Goal: Task Accomplishment & Management: Manage account settings

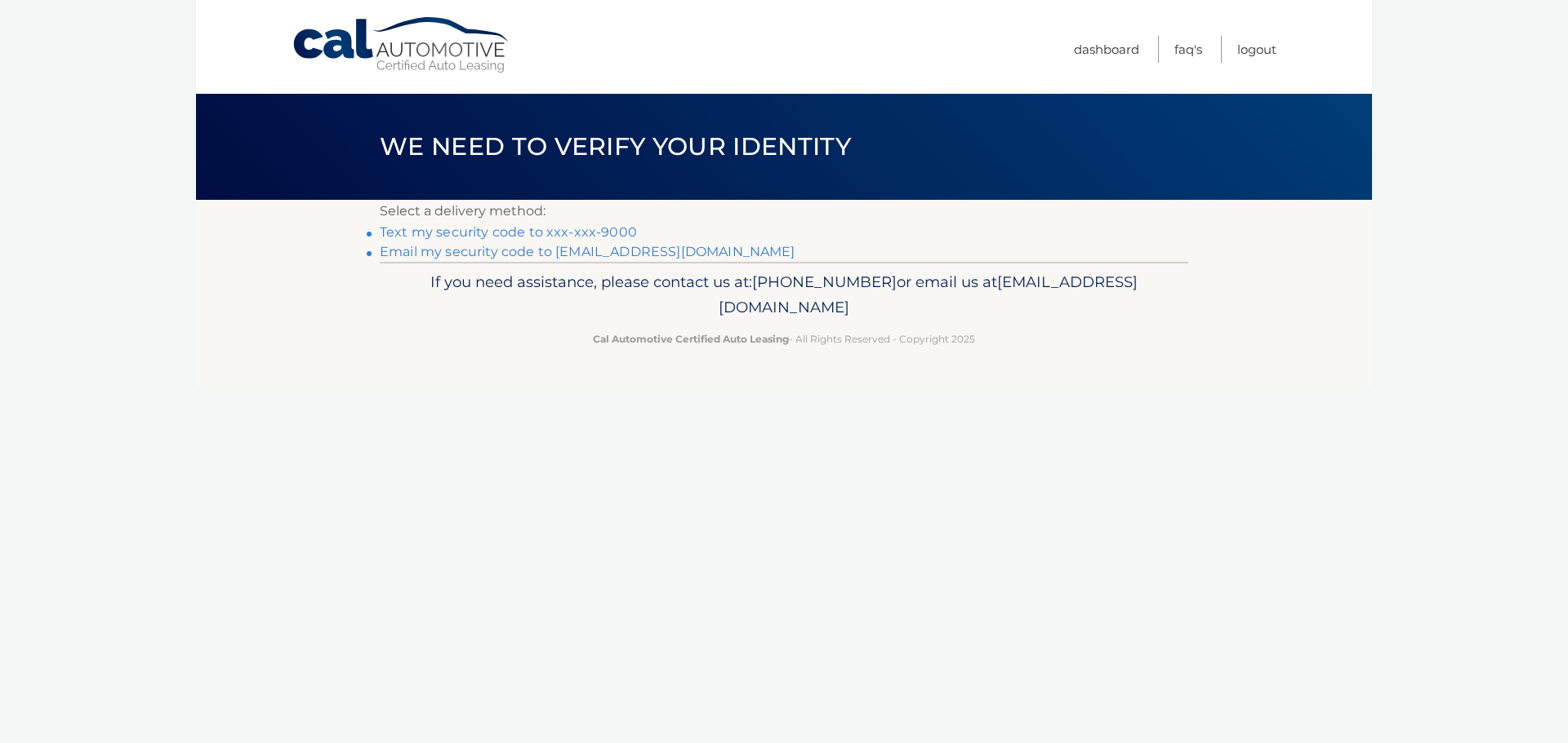
click at [471, 231] on link "Text my security code to xxx-xxx-9000" at bounding box center [508, 232] width 257 height 15
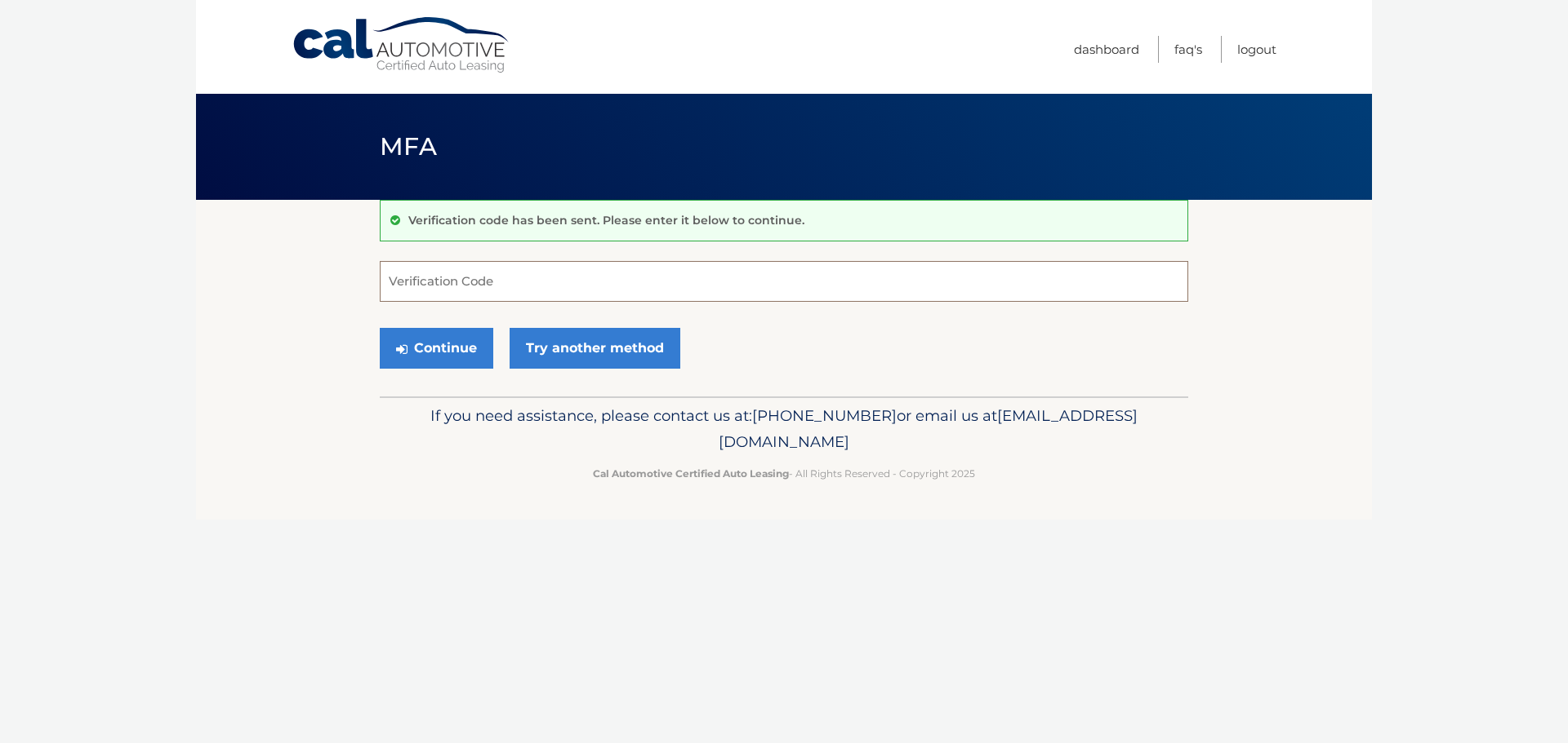
click at [453, 278] on input "Verification Code" at bounding box center [784, 281] width 808 height 41
type input "412035"
click at [431, 358] on button "Continue" at bounding box center [436, 348] width 113 height 41
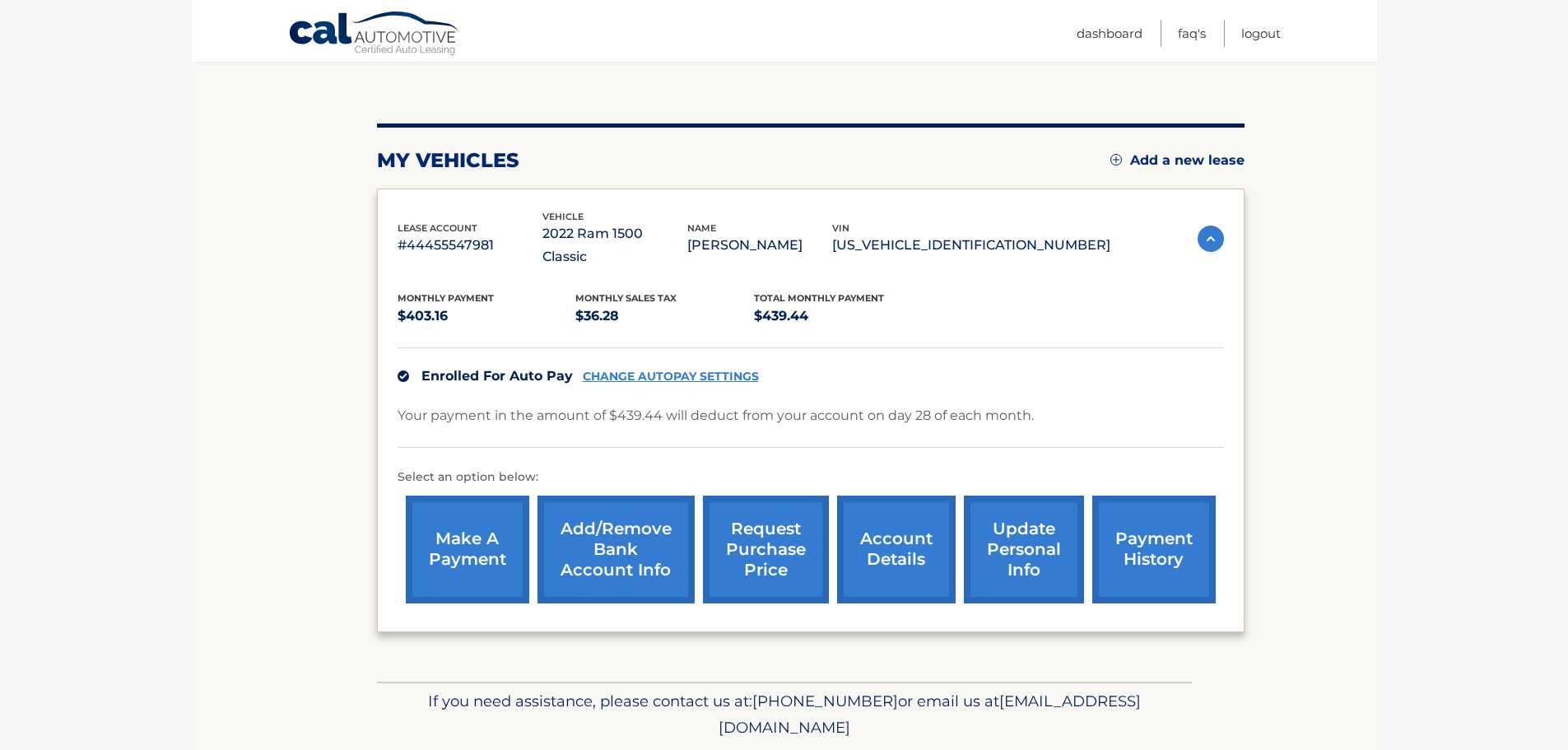
scroll to position [185, 0]
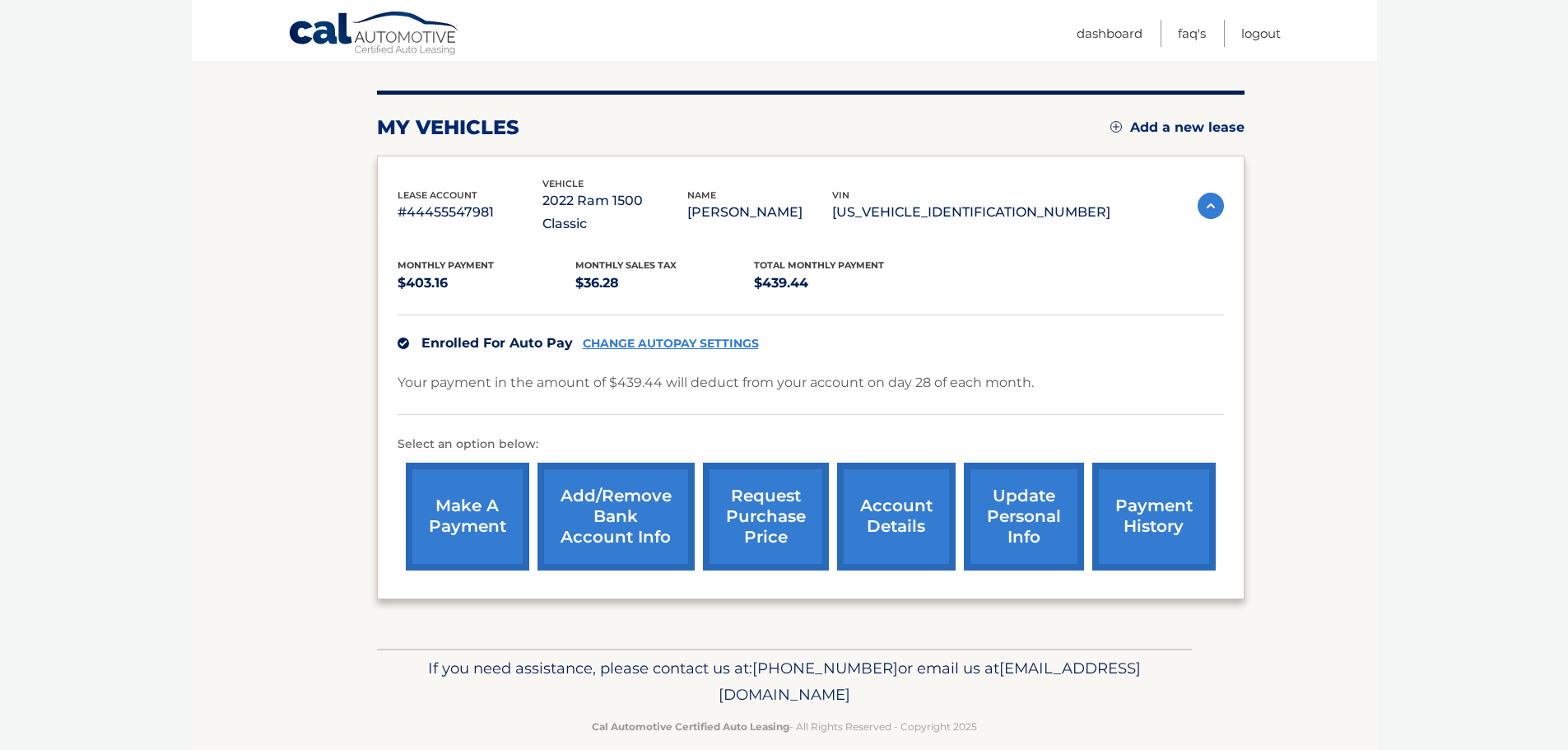
click at [795, 484] on link "request purchase price" at bounding box center [765, 516] width 126 height 108
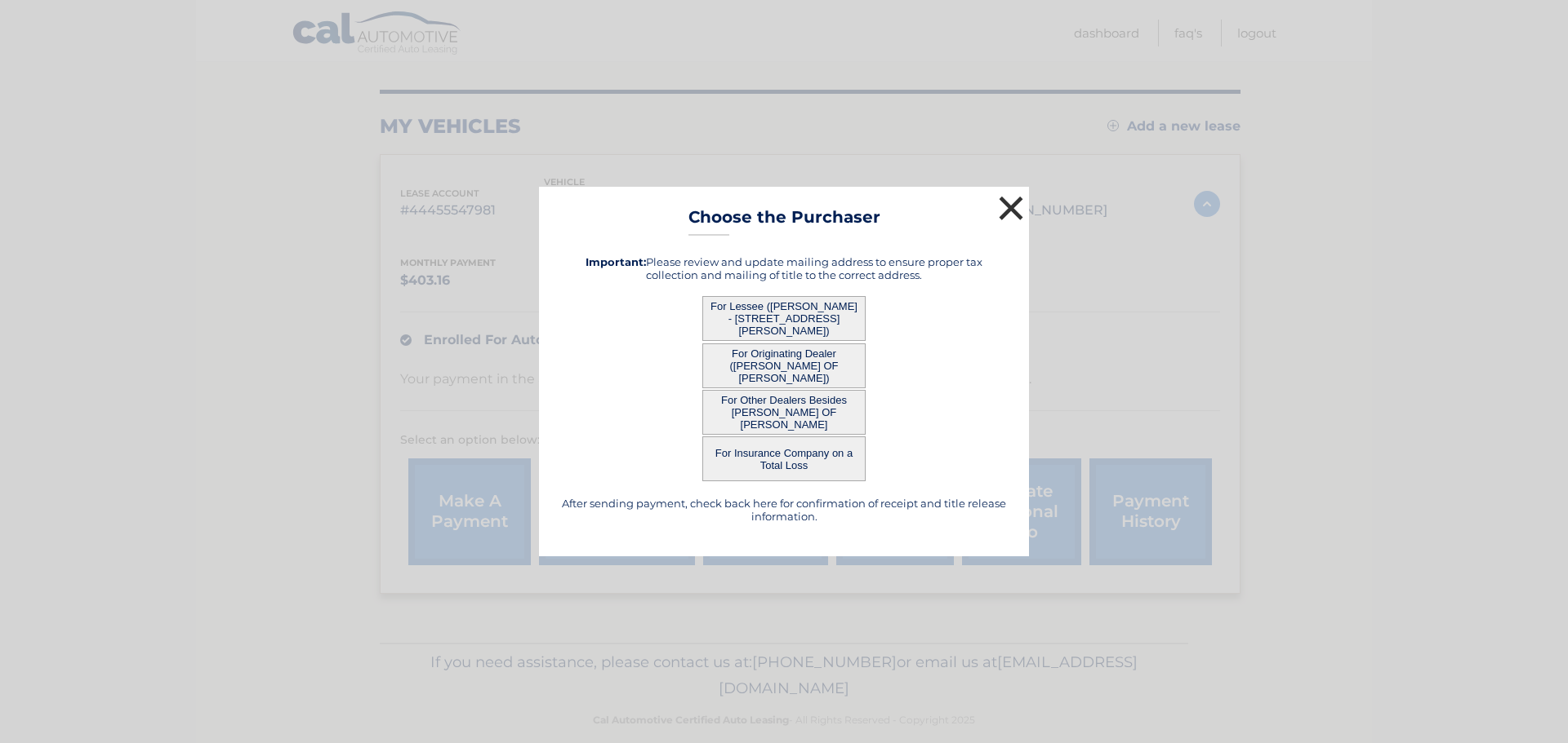
click at [1012, 213] on button "×" at bounding box center [1011, 208] width 33 height 33
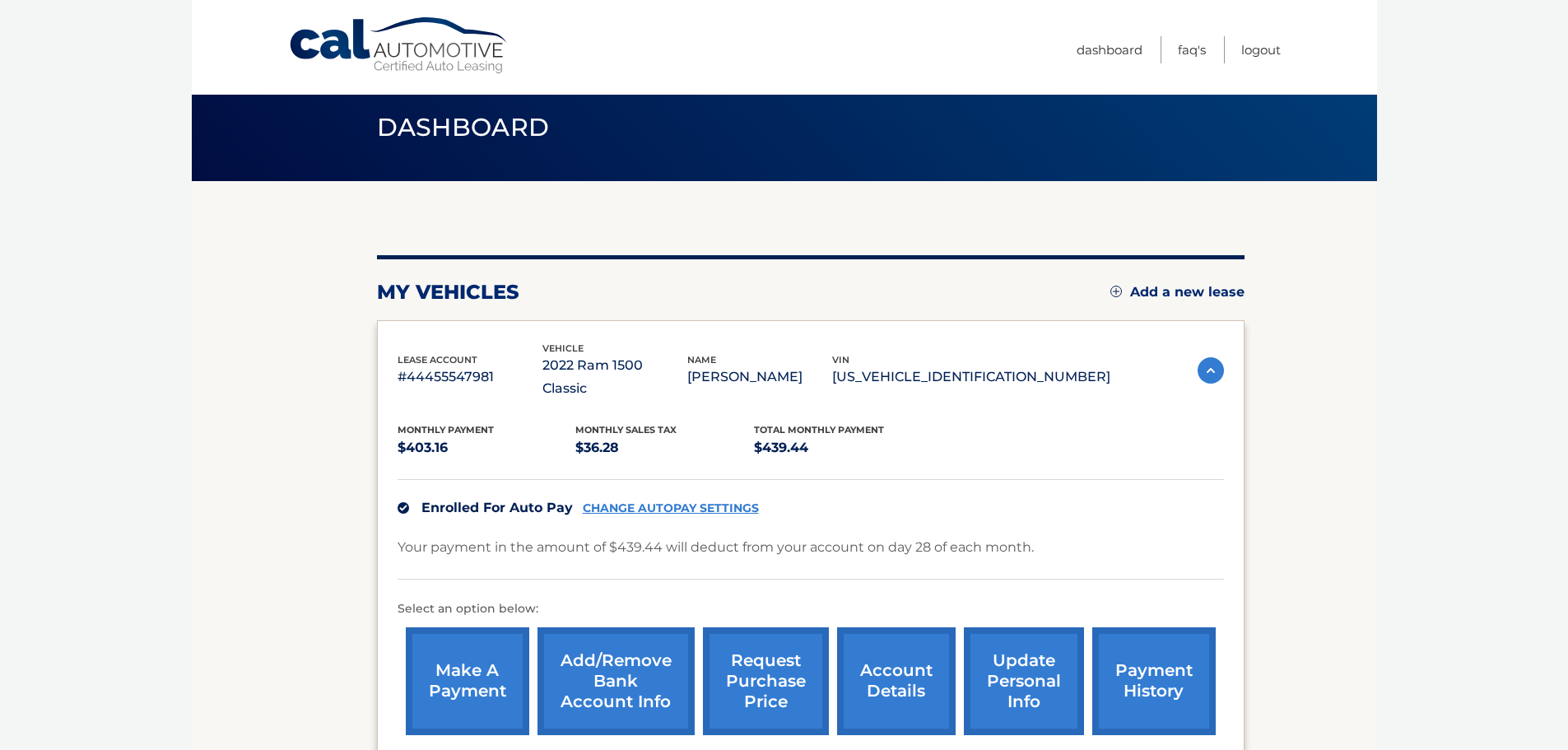
scroll to position [0, 0]
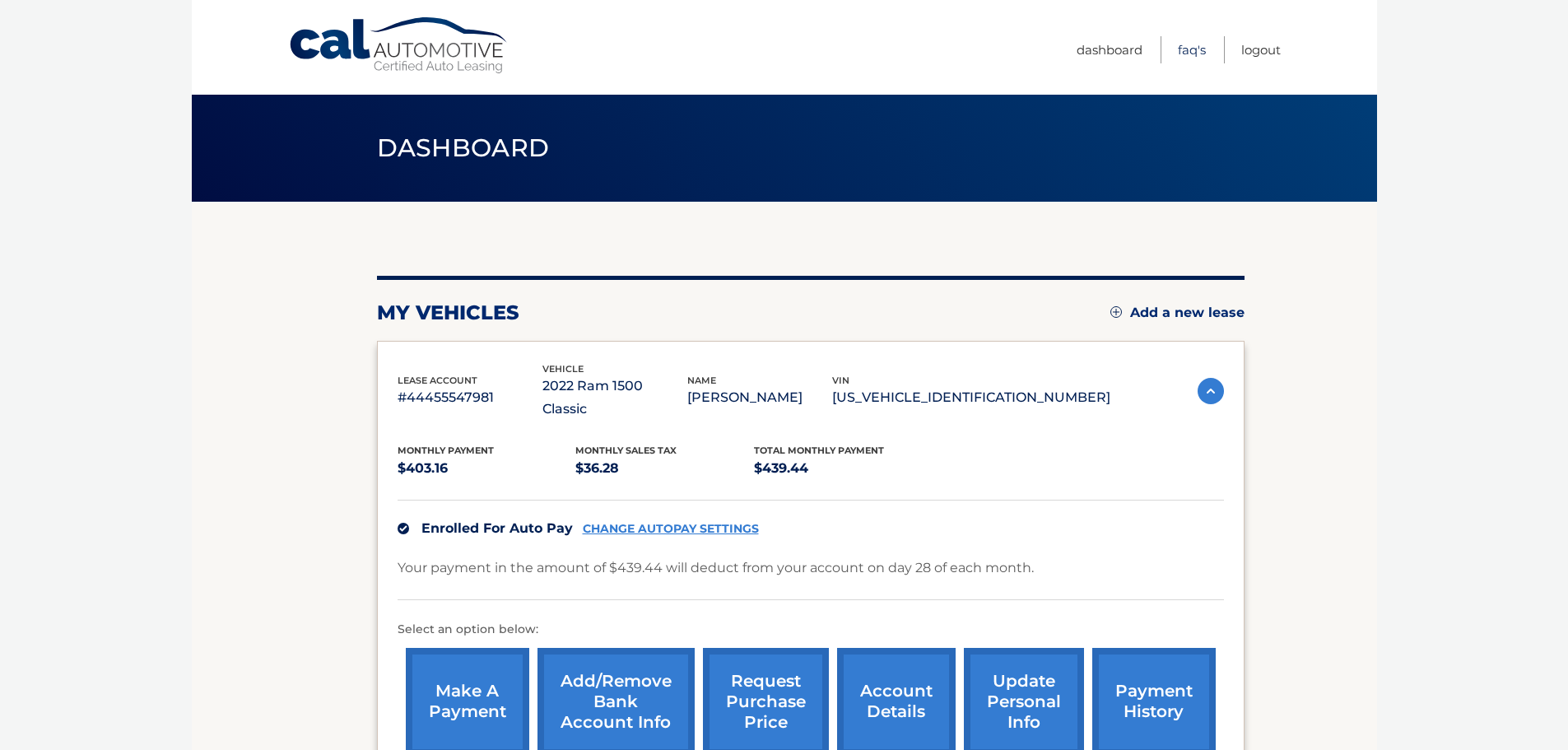
click at [1185, 49] on link "FAQ's" at bounding box center [1192, 50] width 28 height 28
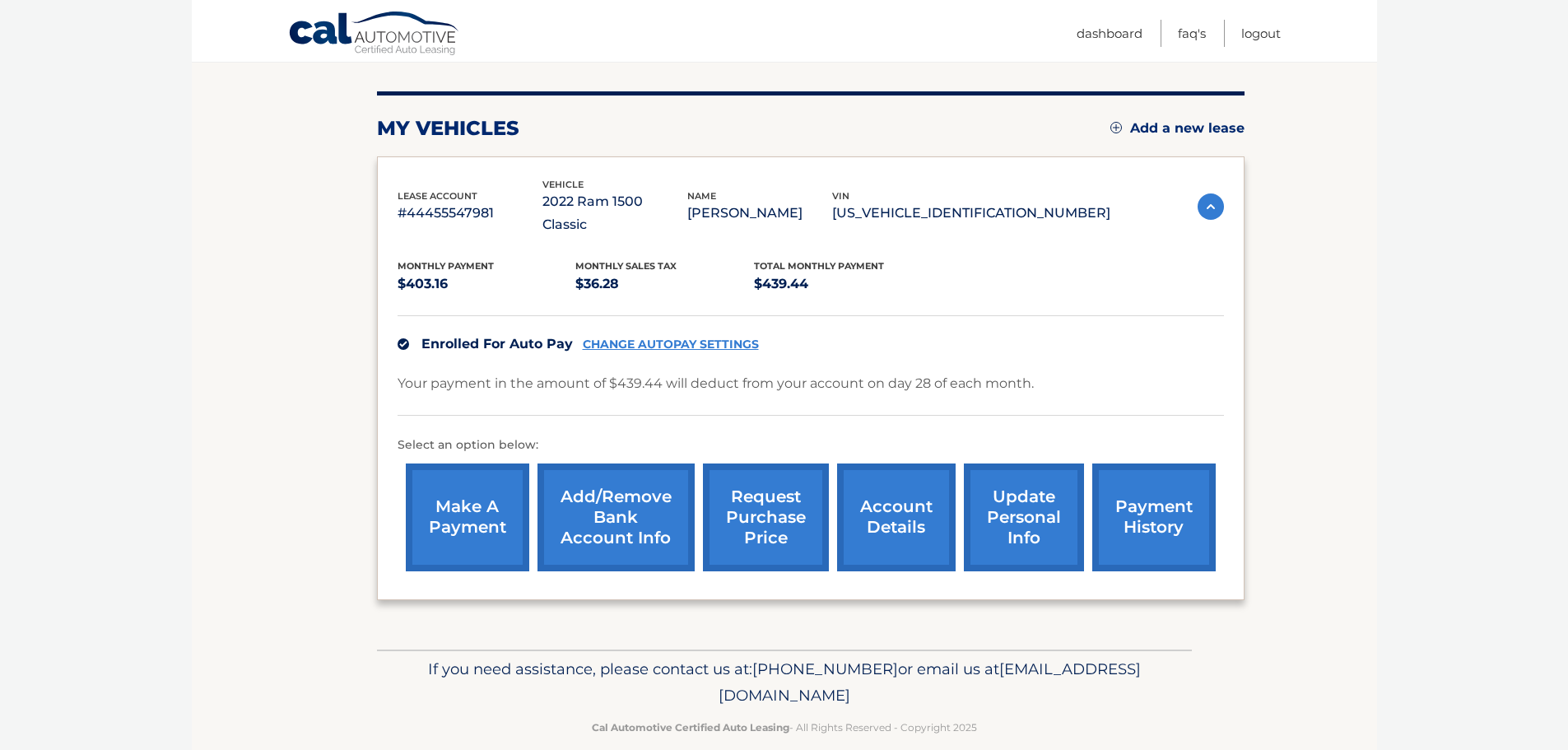
scroll to position [185, 0]
click at [1016, 483] on link "update personal info" at bounding box center [1024, 516] width 120 height 108
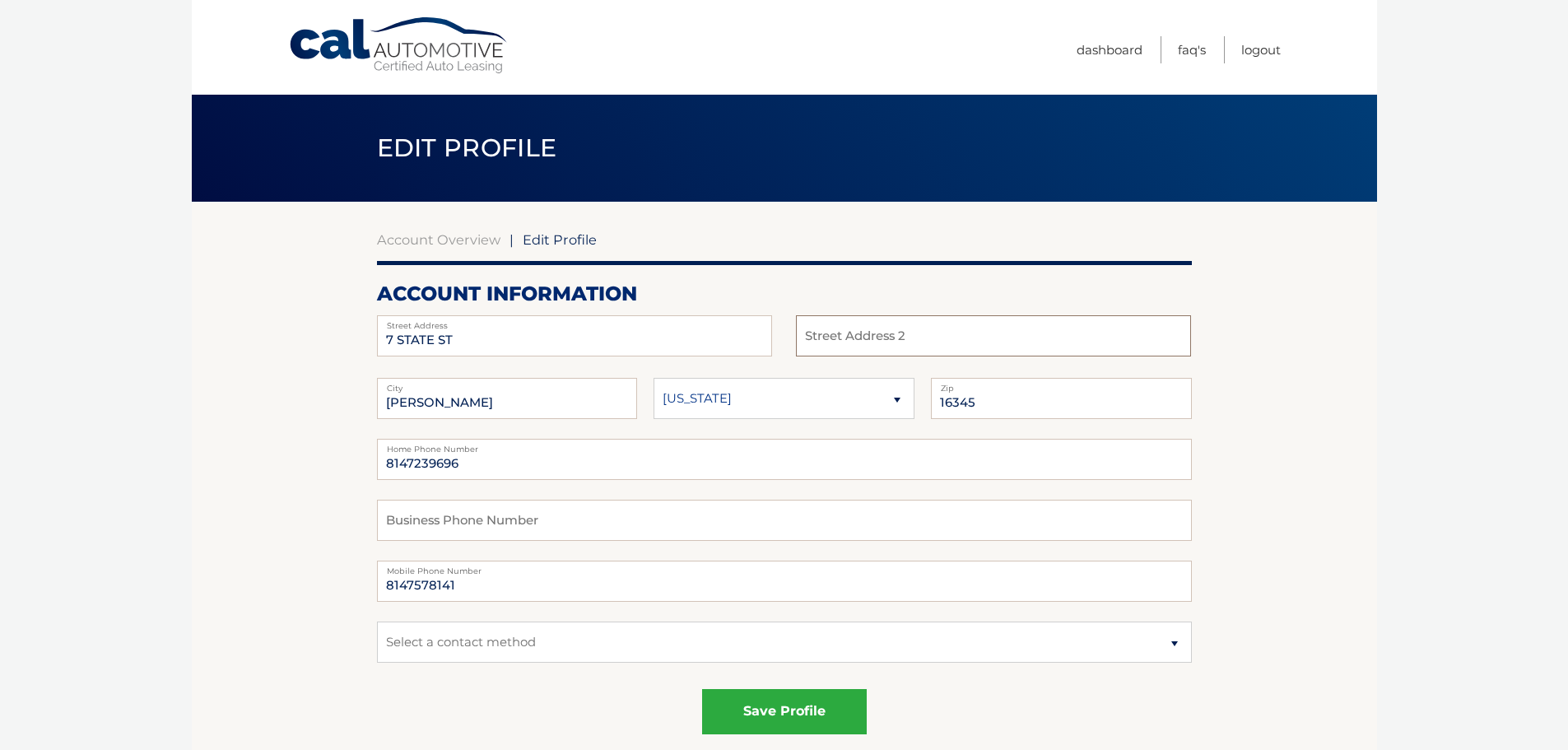
click at [857, 339] on input "text" at bounding box center [994, 336] width 395 height 41
type input "PO Box 568"
drag, startPoint x: 468, startPoint y: 461, endPoint x: 362, endPoint y: 460, distance: 106.0
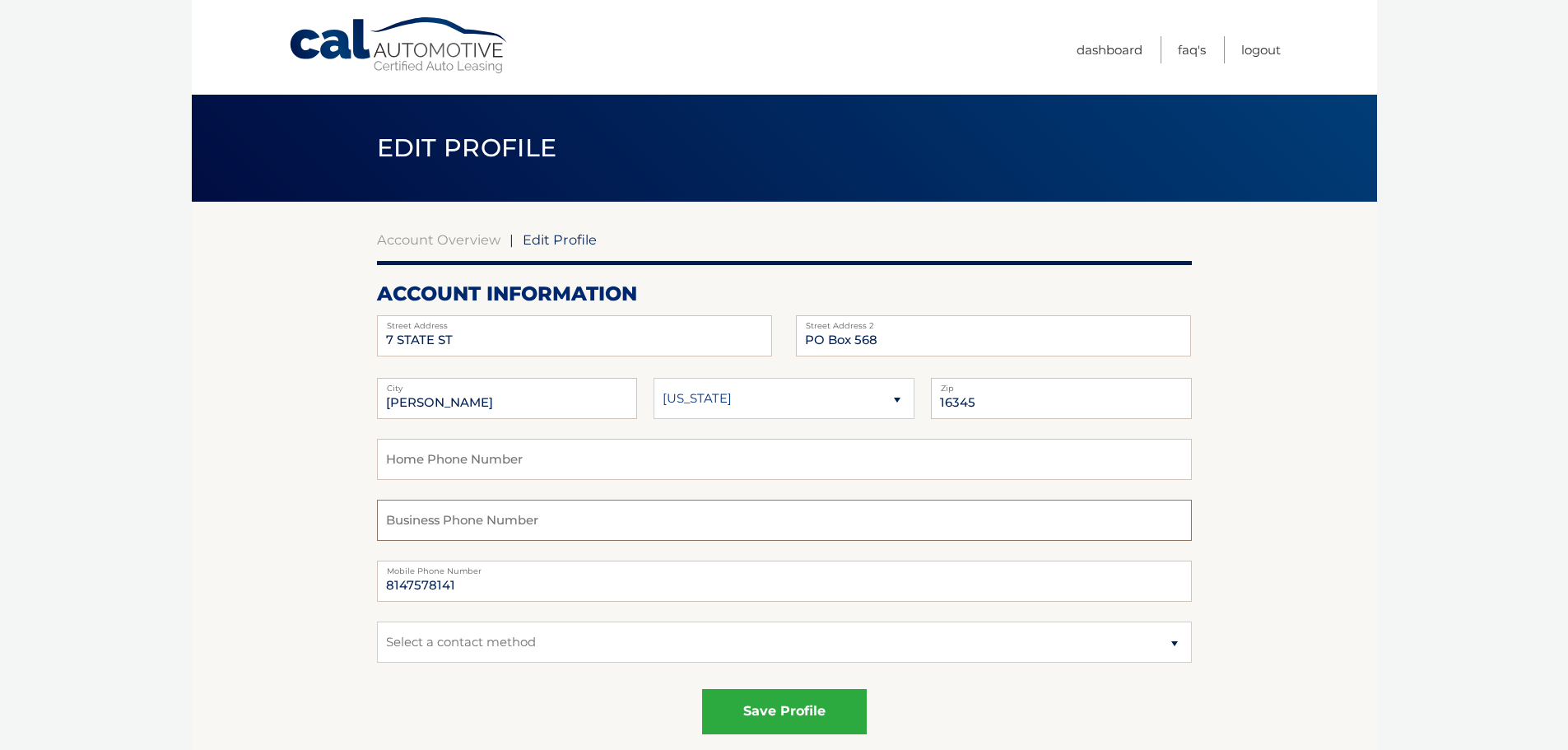
click at [450, 520] on input "text" at bounding box center [784, 520] width 815 height 41
drag, startPoint x: 459, startPoint y: 580, endPoint x: 384, endPoint y: 586, distance: 75.2
click at [379, 586] on input "8147578141" at bounding box center [784, 582] width 815 height 41
click at [430, 456] on input "text" at bounding box center [784, 459] width 815 height 41
paste input "8147578141"
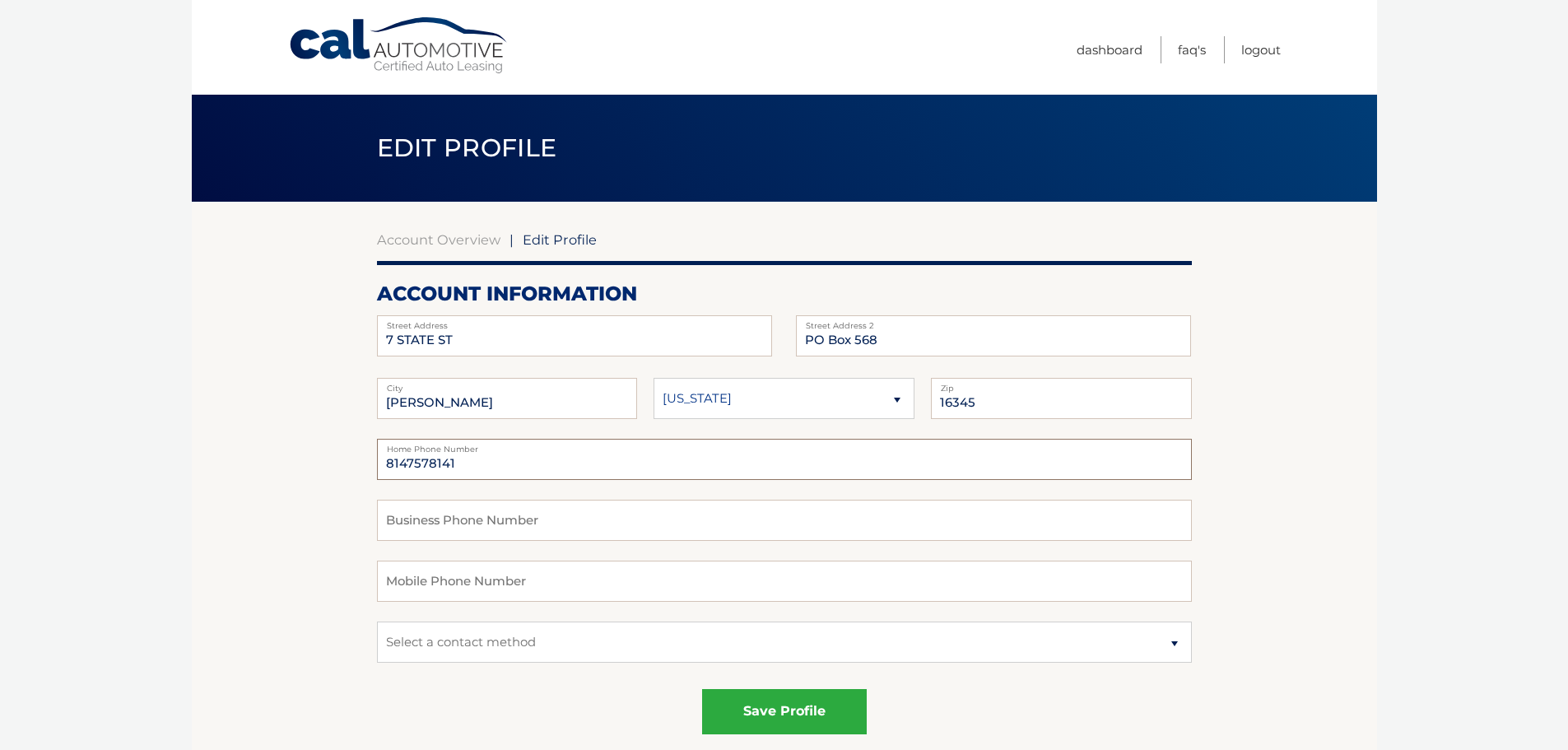
type input "8147578141"
click at [445, 585] on input "text" at bounding box center [784, 582] width 815 height 41
click at [506, 648] on select "Select a contact method Mobile Home" at bounding box center [784, 642] width 815 height 41
select select "3"
click at [377, 622] on select "Select a contact method Mobile Home" at bounding box center [784, 642] width 815 height 41
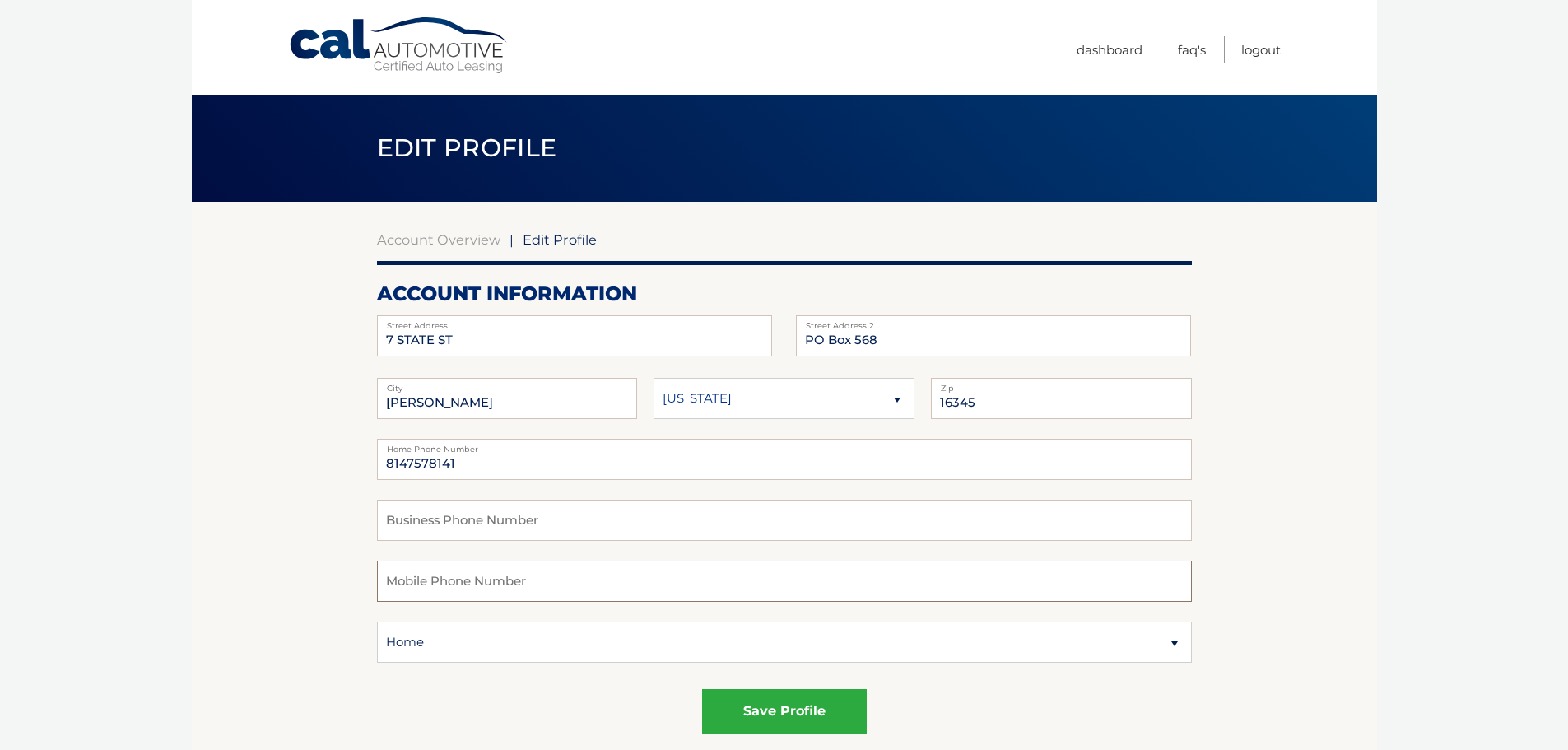
click at [416, 585] on input "text" at bounding box center [784, 582] width 815 height 41
click at [758, 710] on button "save profile" at bounding box center [784, 711] width 165 height 45
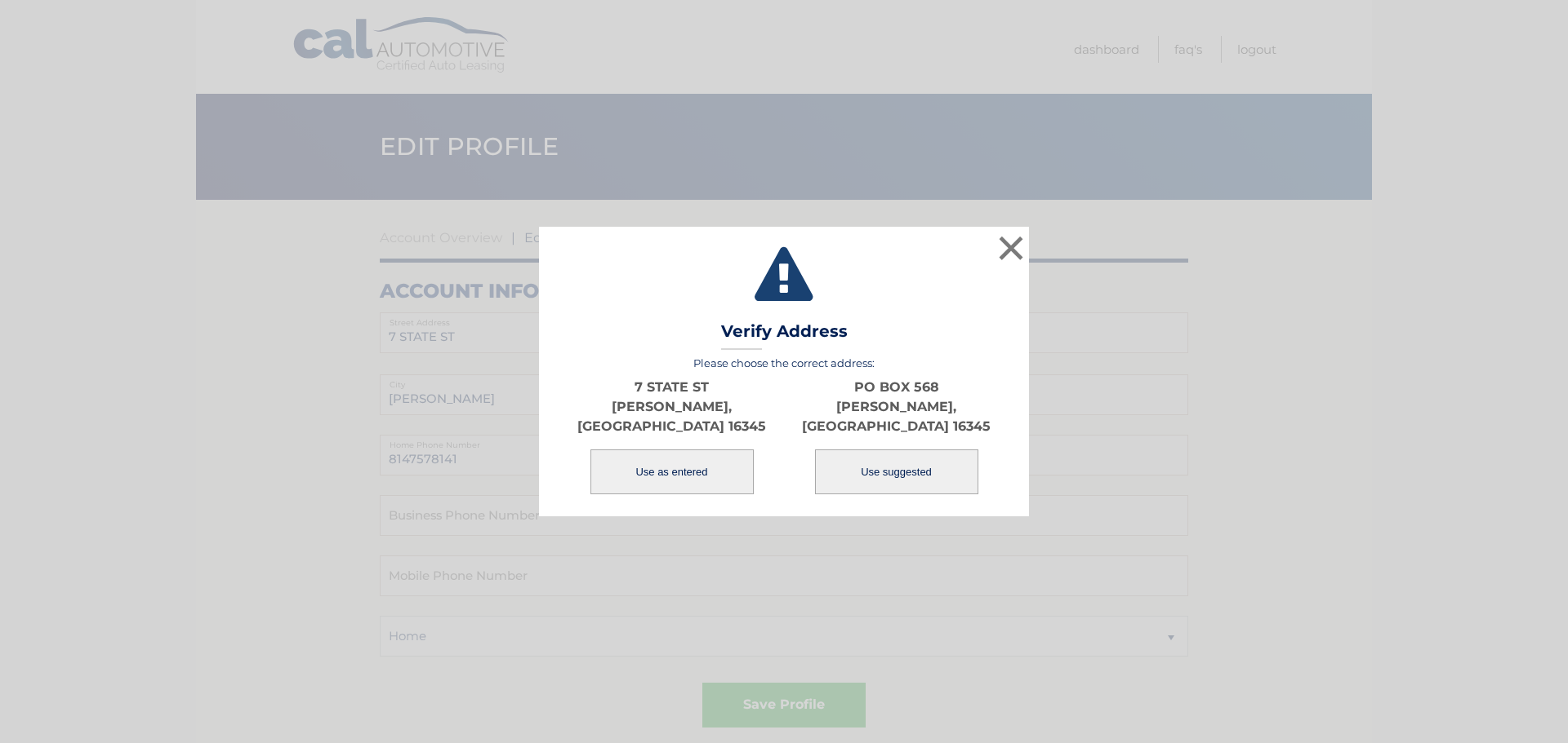
click at [642, 461] on button "Use as entered" at bounding box center [671, 471] width 163 height 45
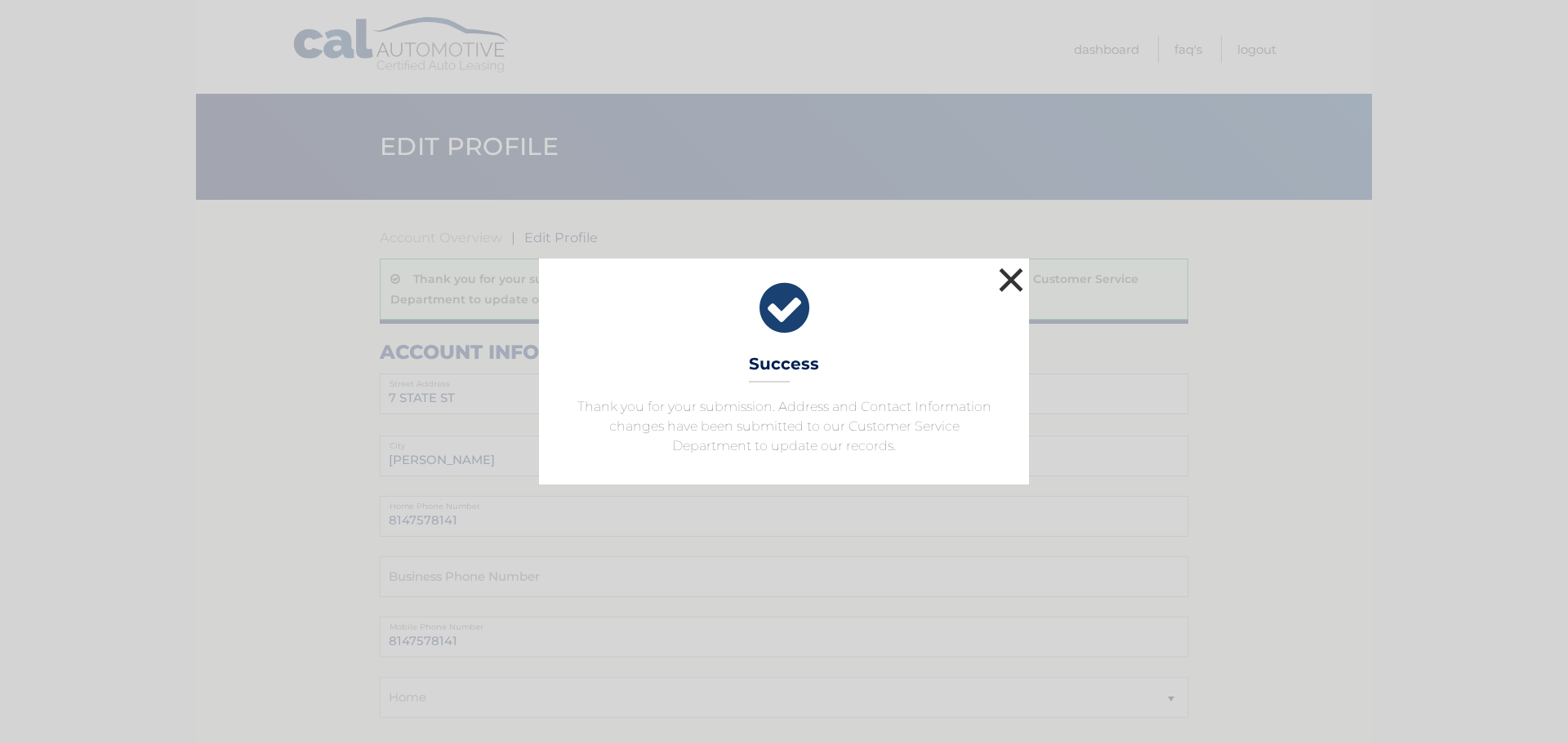
click at [1012, 274] on button "×" at bounding box center [1011, 280] width 33 height 33
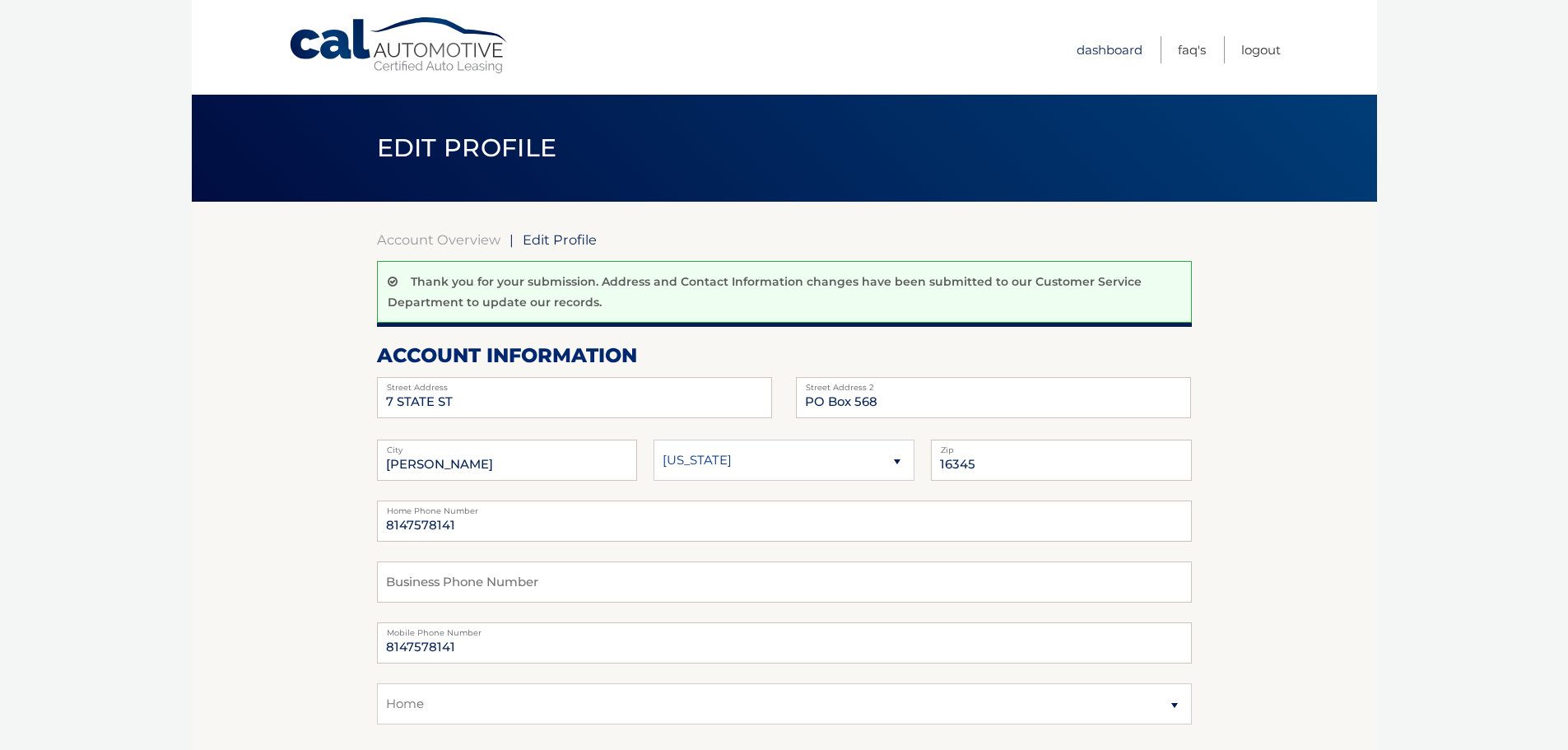
click at [1116, 51] on link "Dashboard" at bounding box center [1110, 50] width 66 height 28
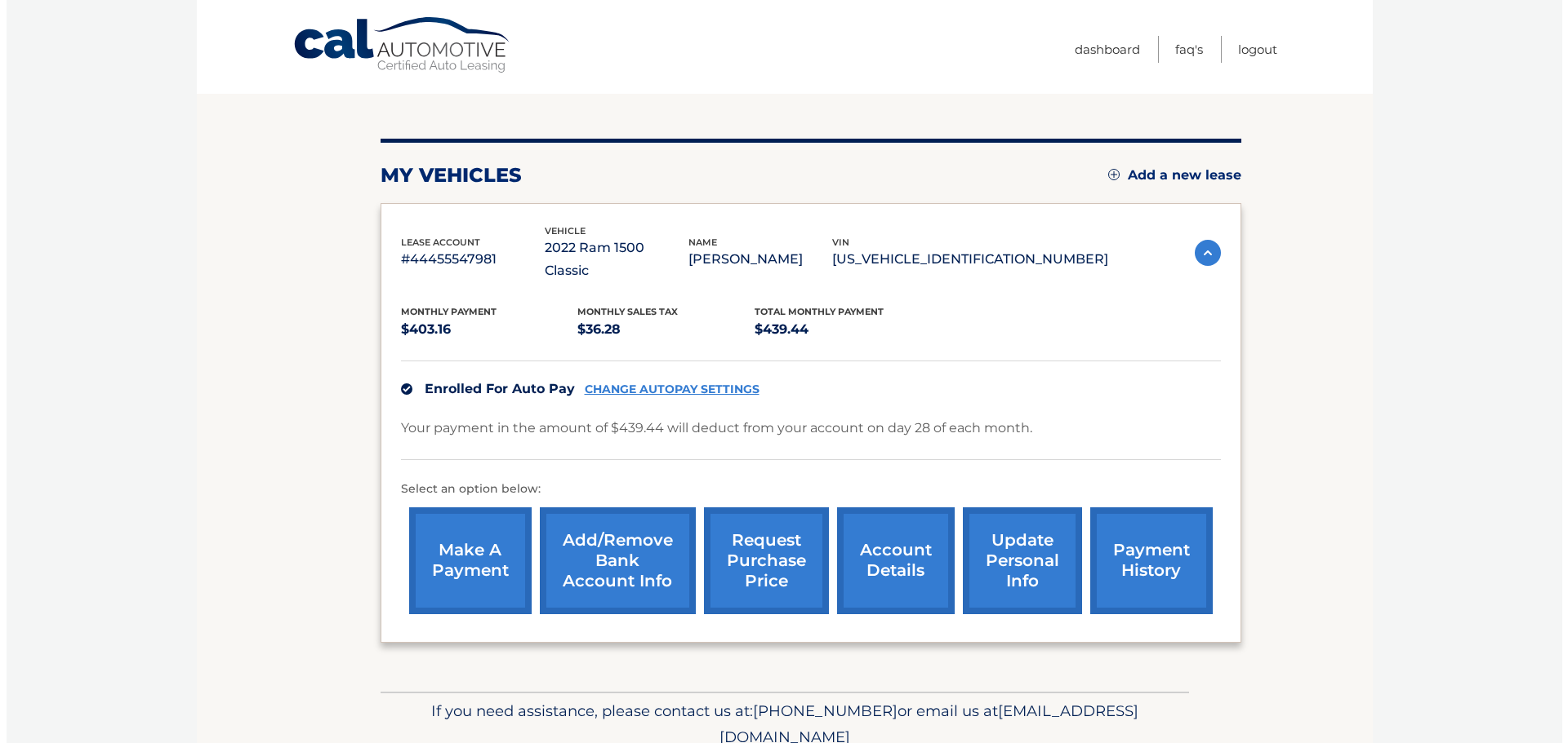
scroll to position [163, 0]
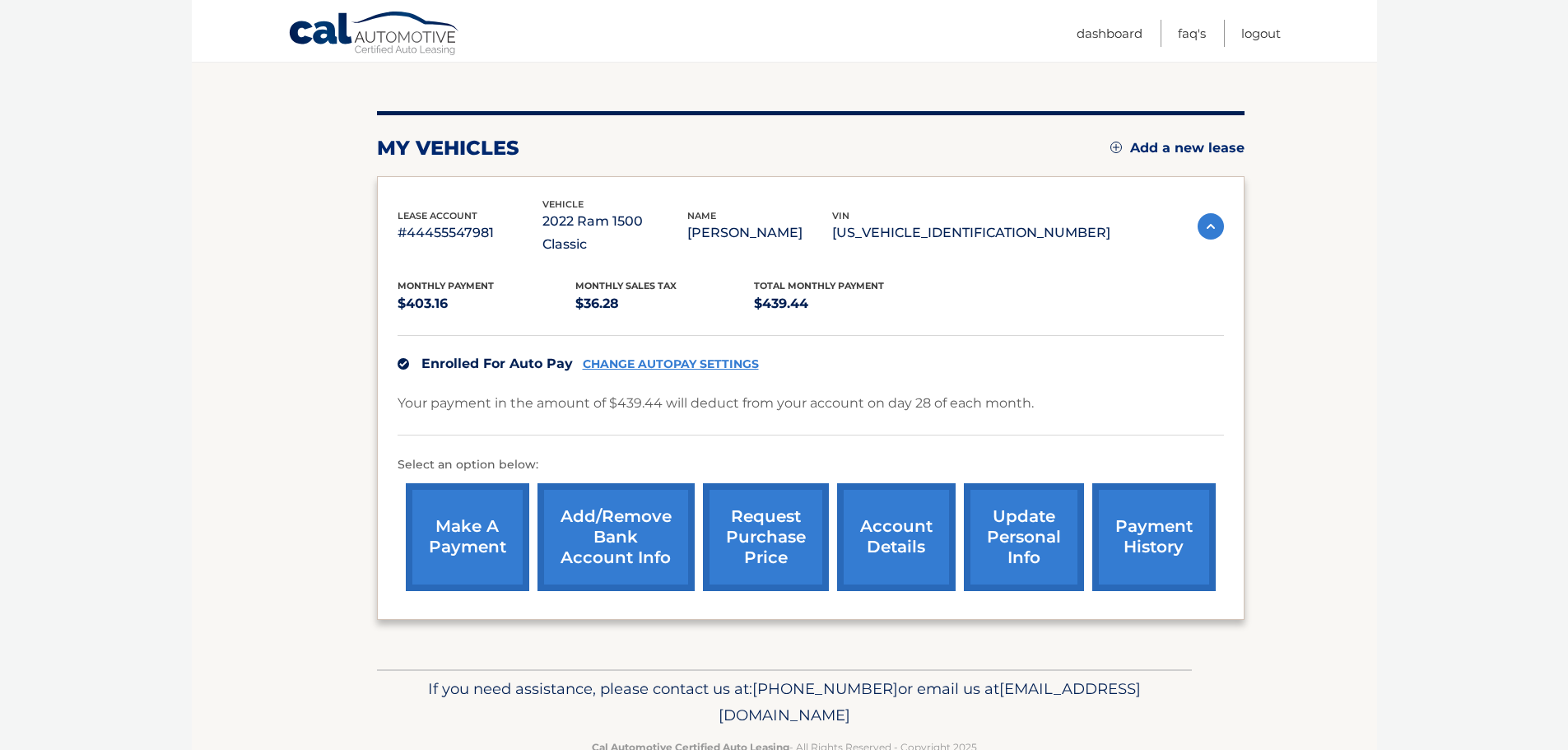
click at [767, 506] on link "request purchase price" at bounding box center [765, 537] width 126 height 108
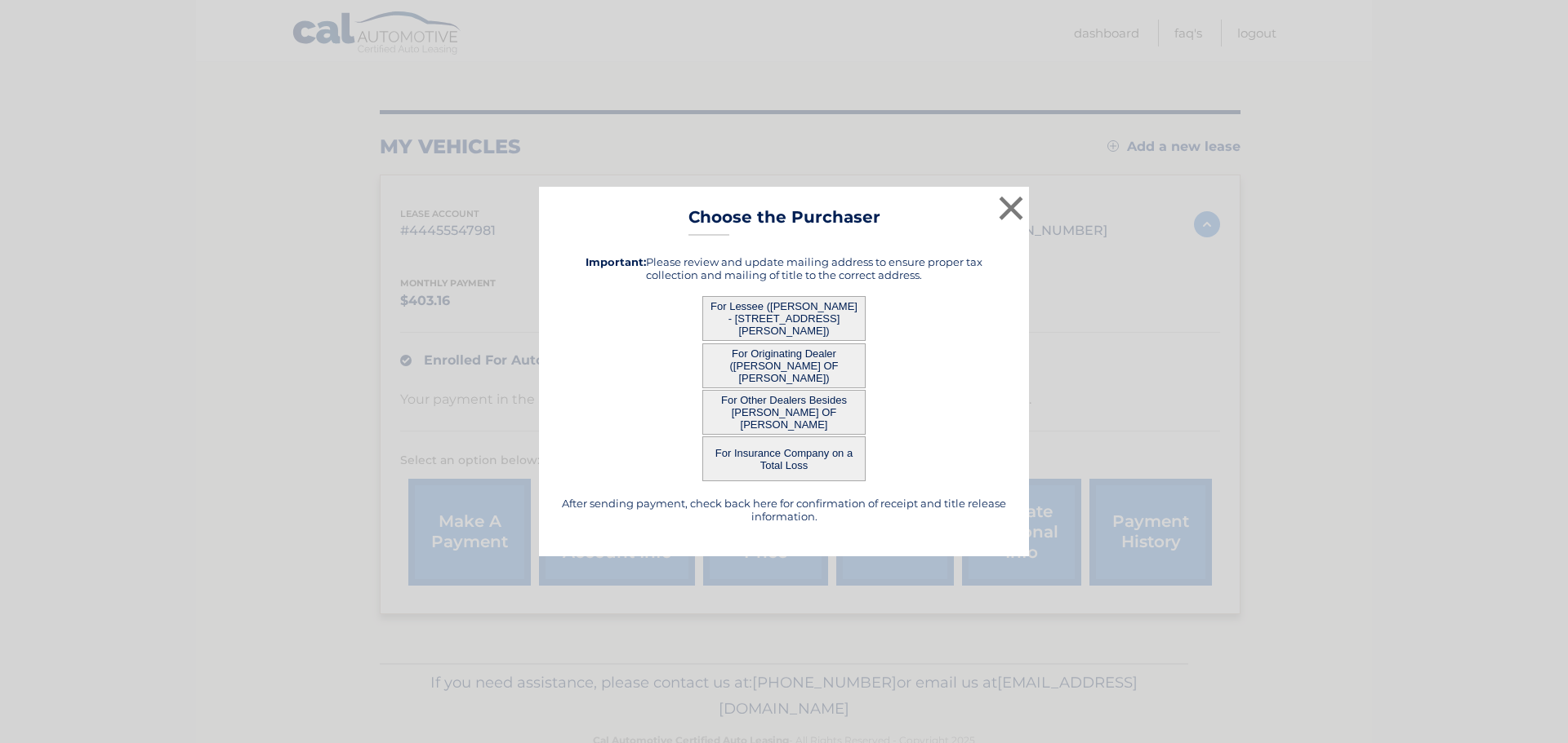
click at [770, 317] on button "For Lessee (JASON GOODNIGHT - 7 STATE ST, PO Box 568, RUSSELL, PA 16345)" at bounding box center [784, 318] width 163 height 45
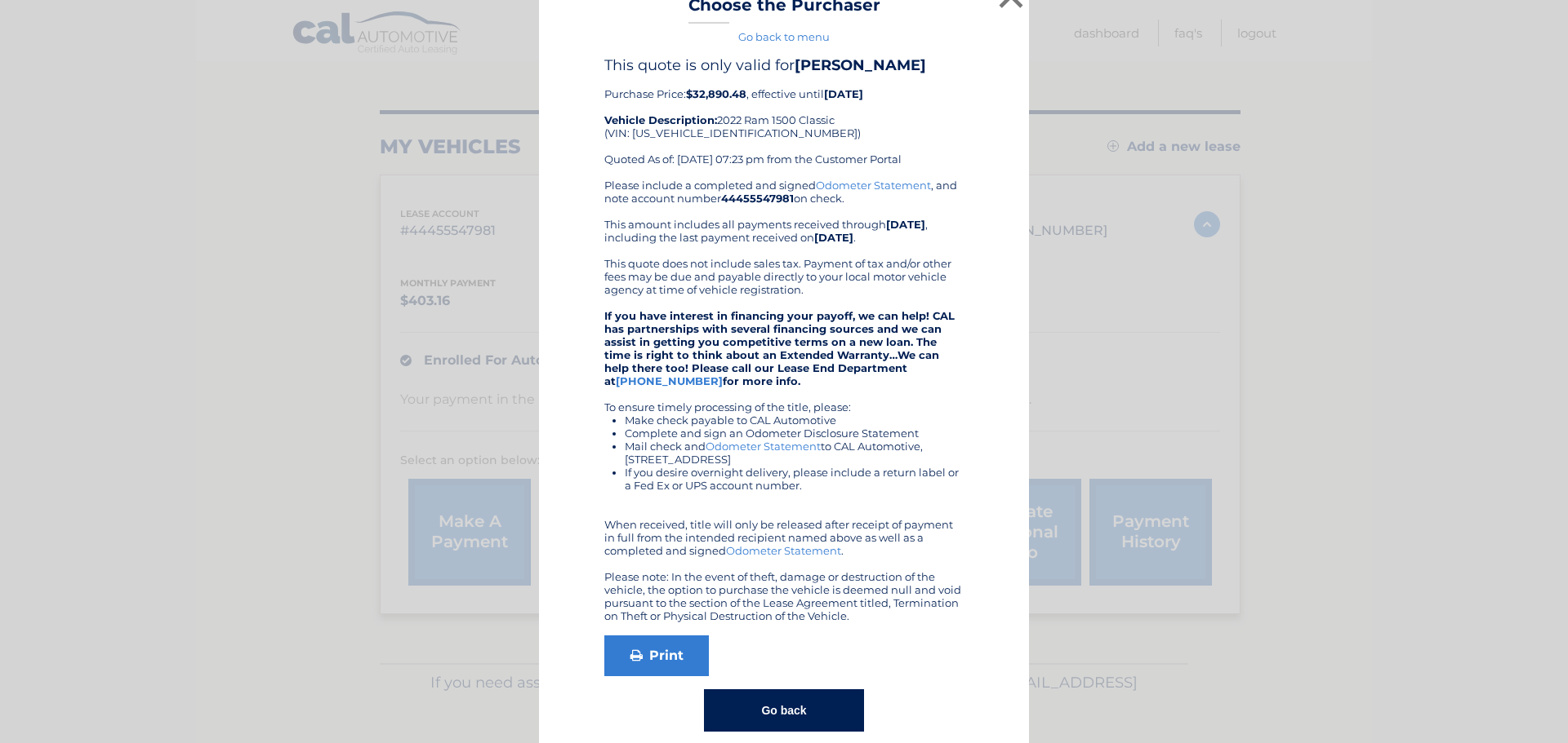
scroll to position [47, 0]
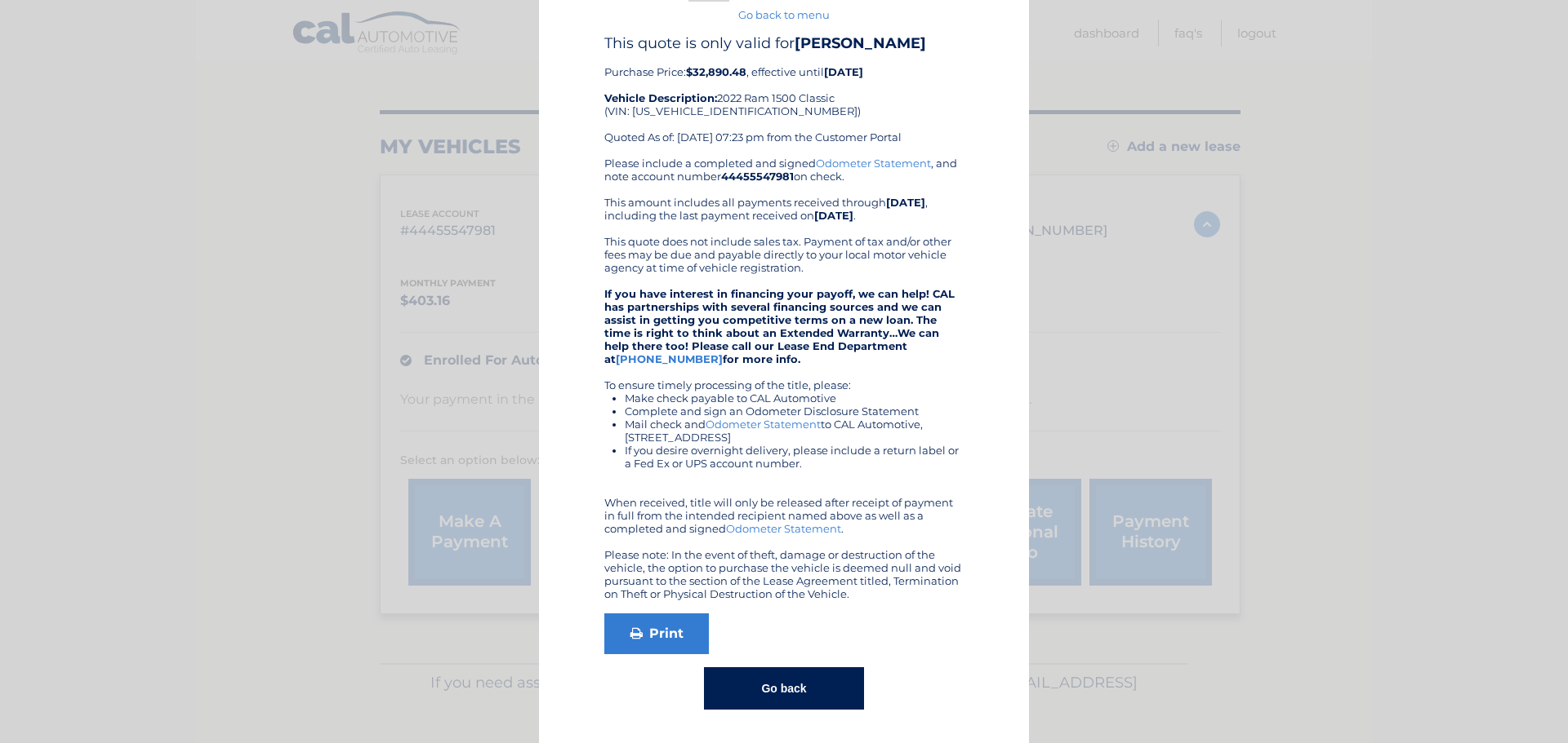
click at [797, 695] on button "Go back" at bounding box center [784, 688] width 160 height 43
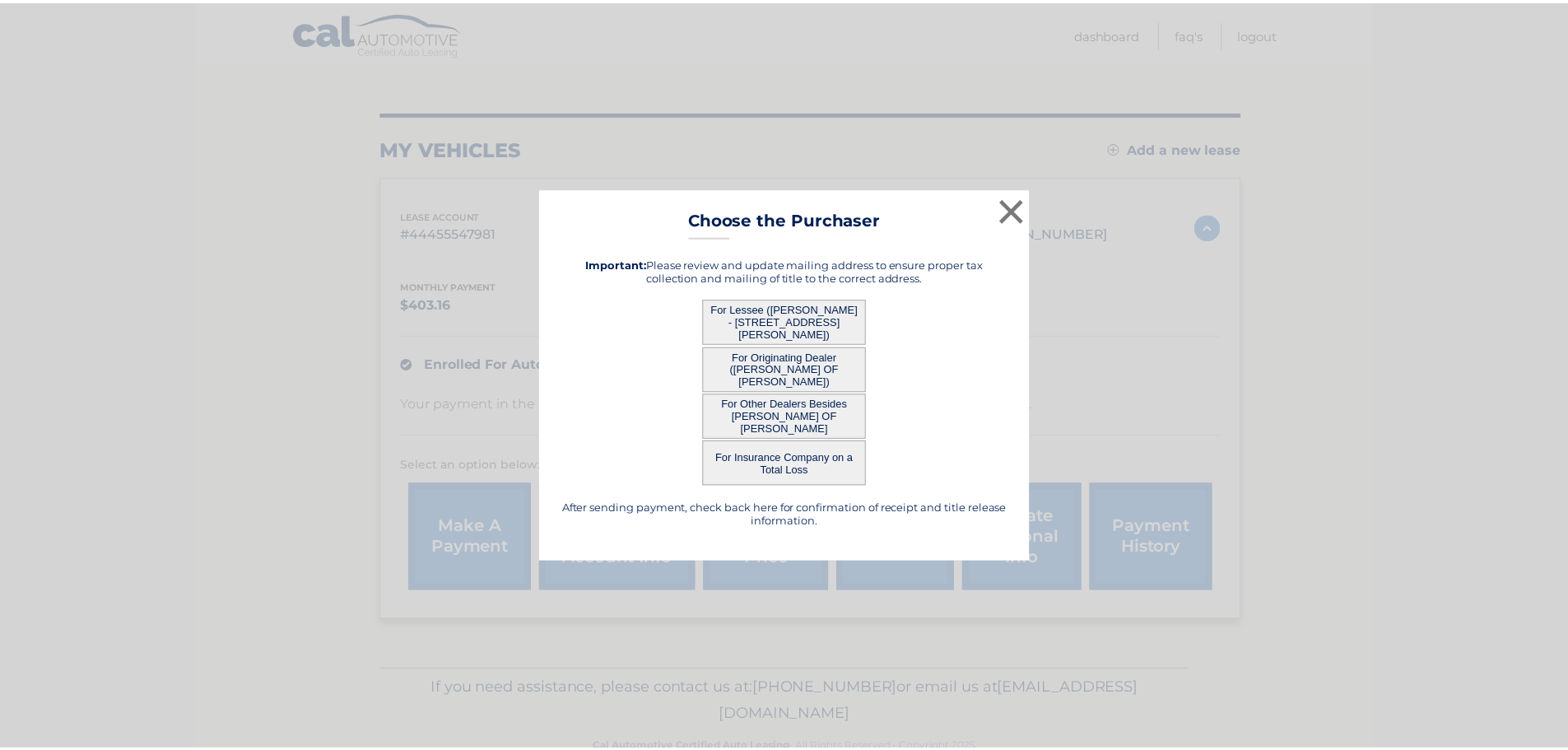
scroll to position [0, 0]
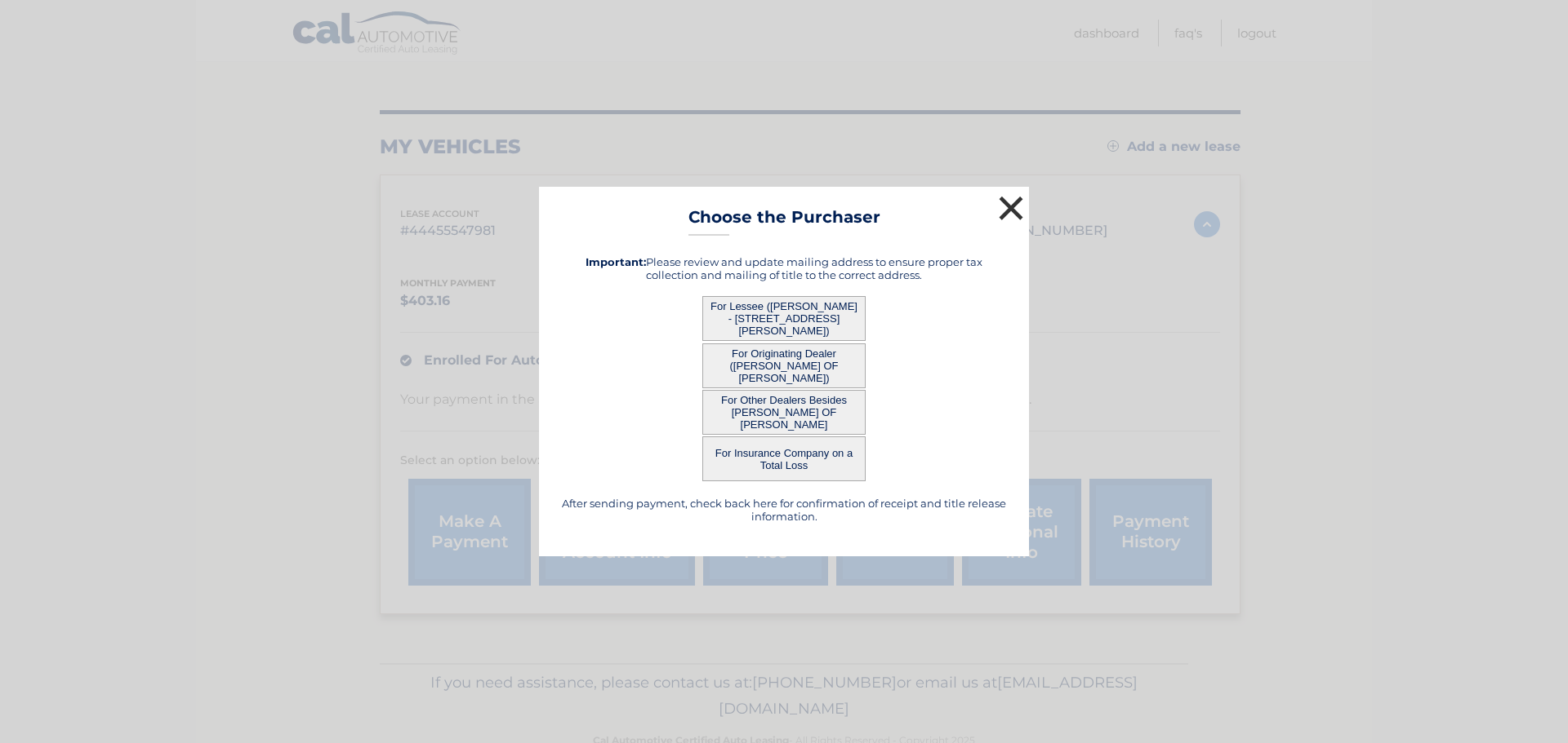
click at [1011, 212] on button "×" at bounding box center [1011, 208] width 33 height 33
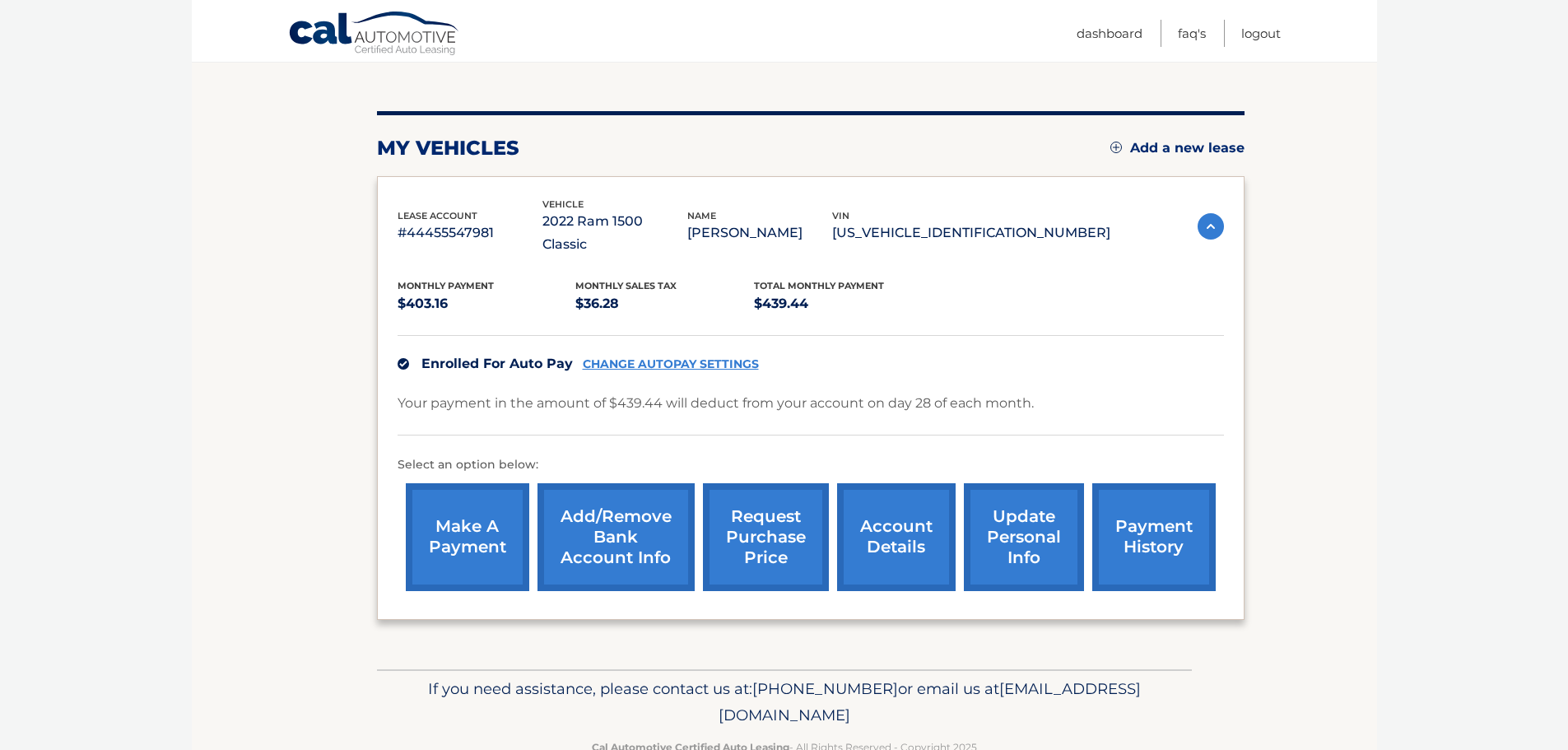
click at [897, 508] on link "account details" at bounding box center [896, 537] width 119 height 108
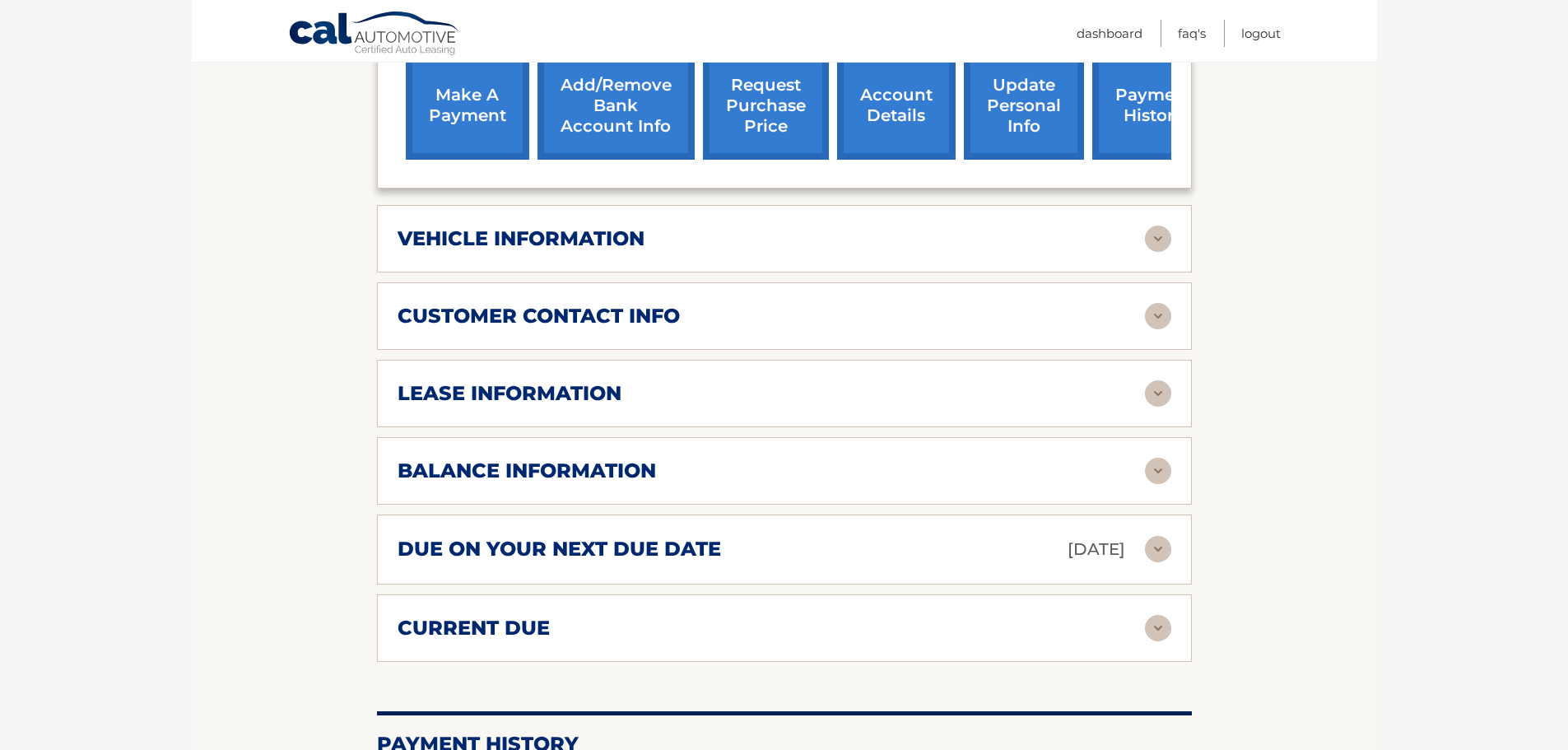
scroll to position [659, 0]
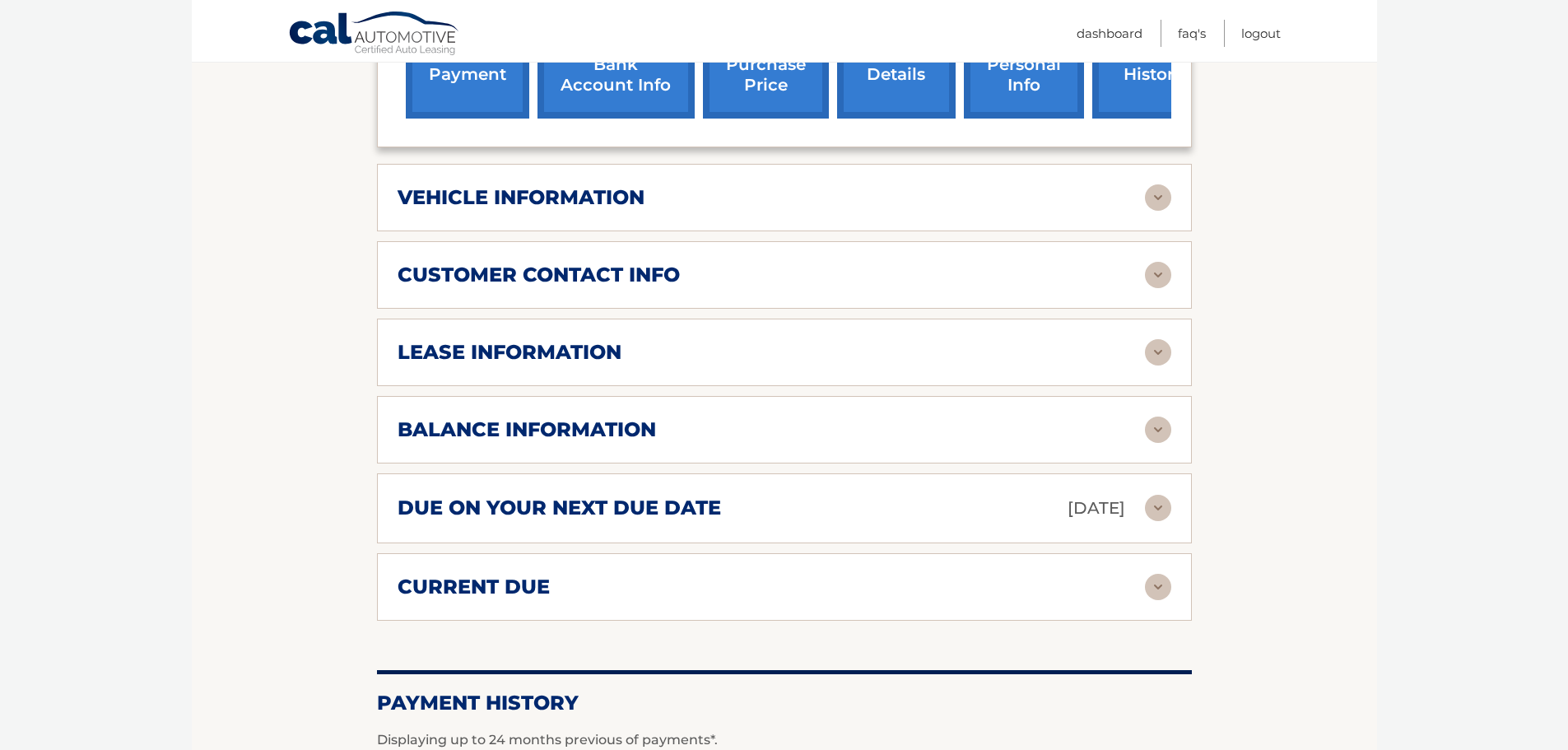
click at [1150, 417] on img at bounding box center [1158, 430] width 27 height 27
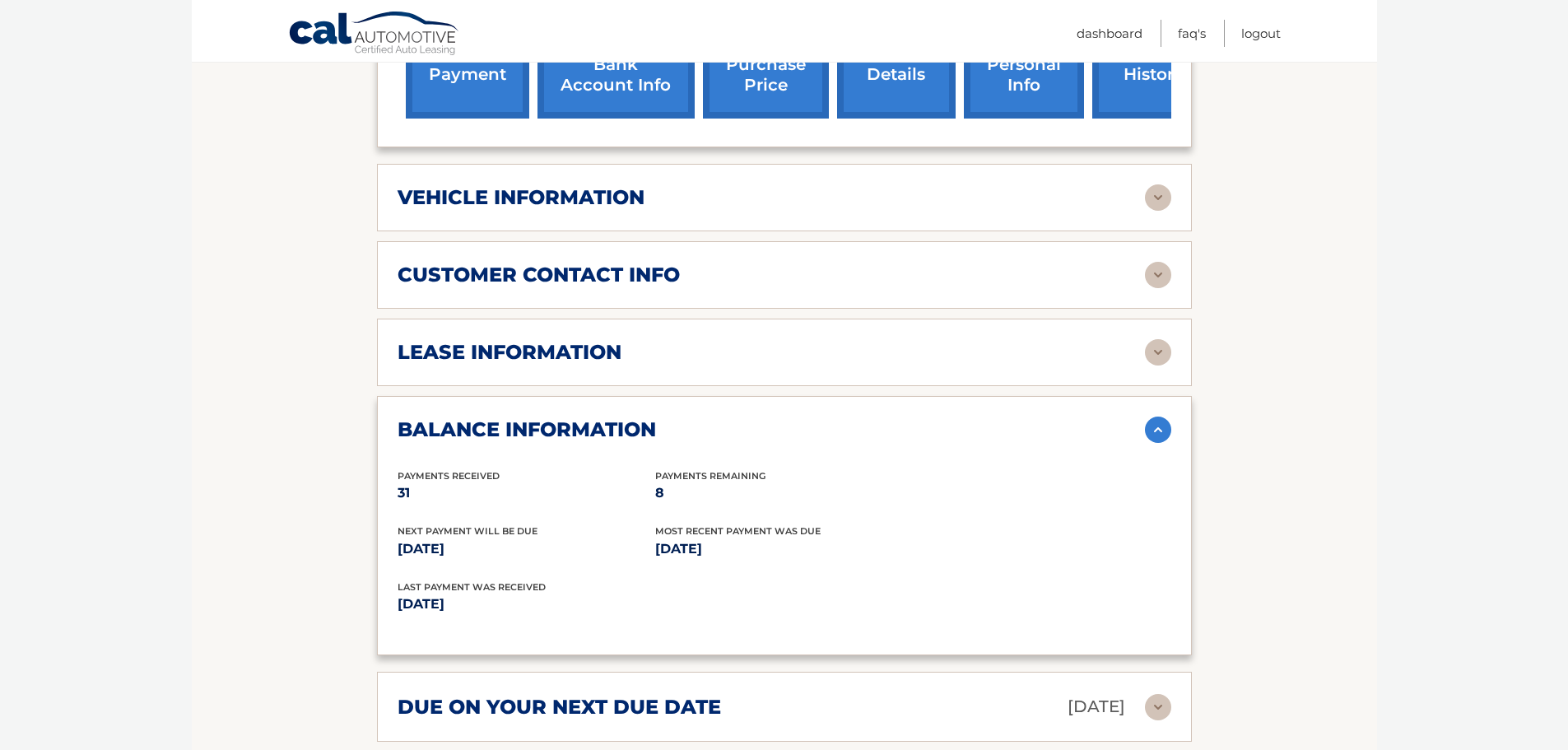
click at [1158, 340] on img at bounding box center [1158, 352] width 27 height 27
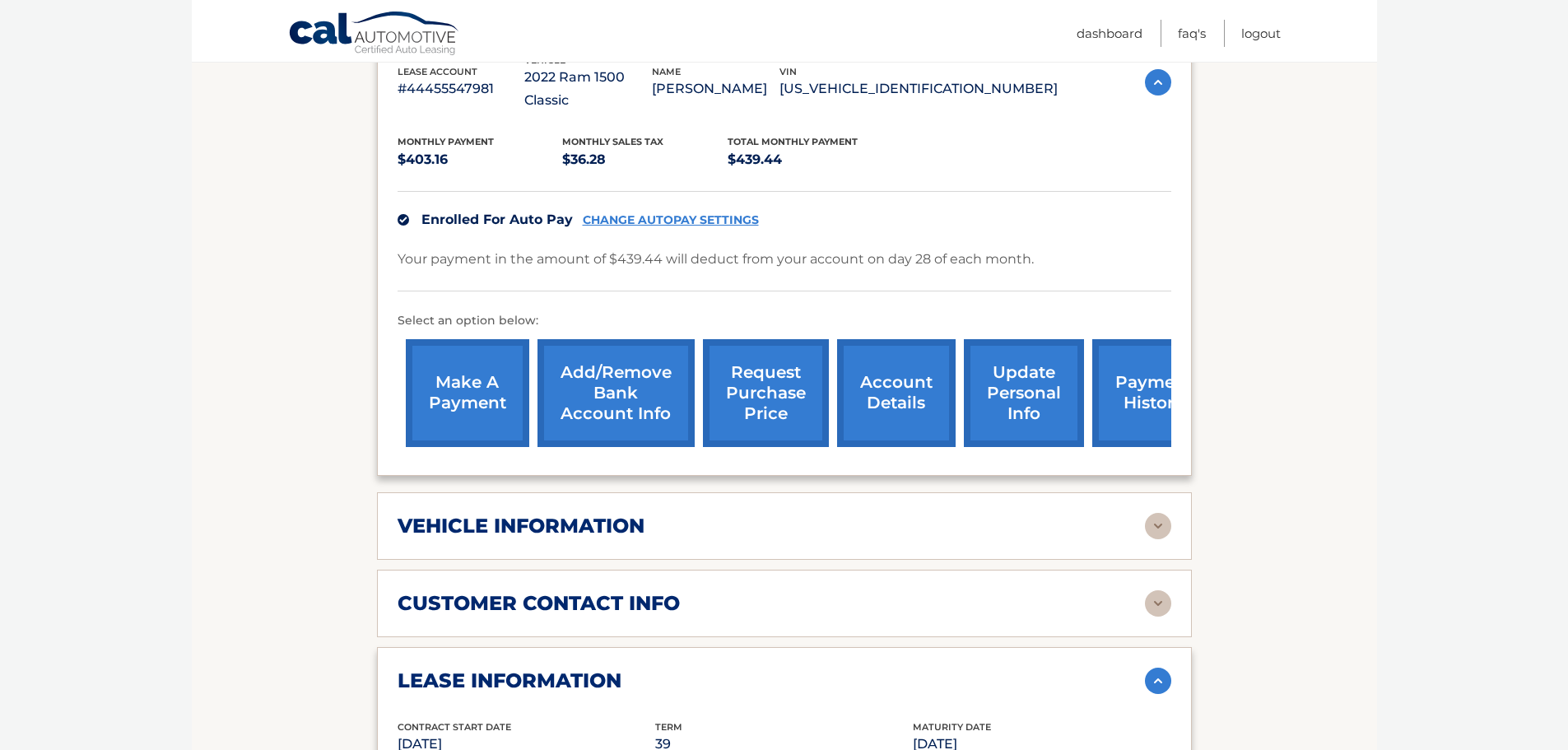
scroll to position [11, 0]
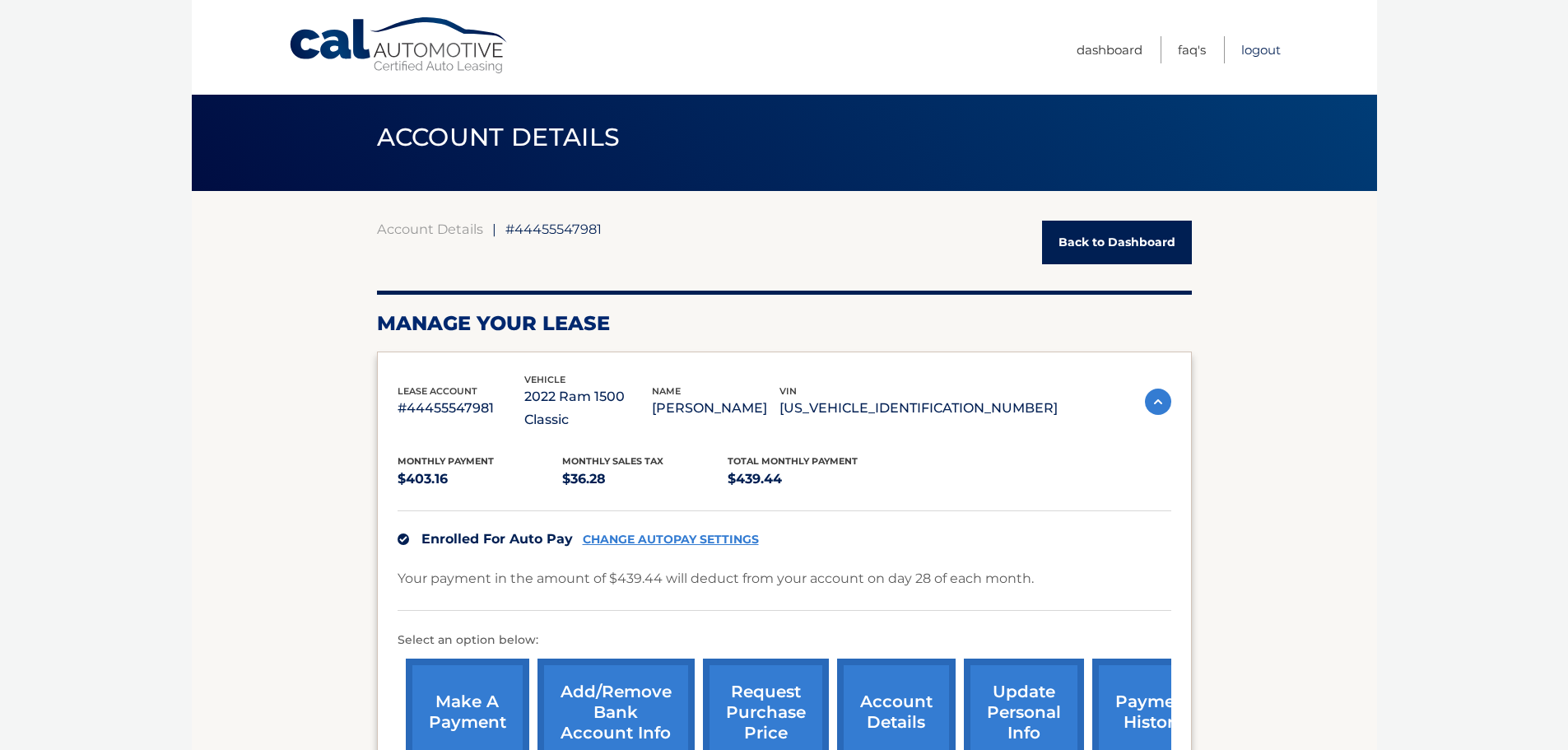
click at [1265, 57] on link "Logout" at bounding box center [1261, 50] width 40 height 28
